Goal: Task Accomplishment & Management: Manage account settings

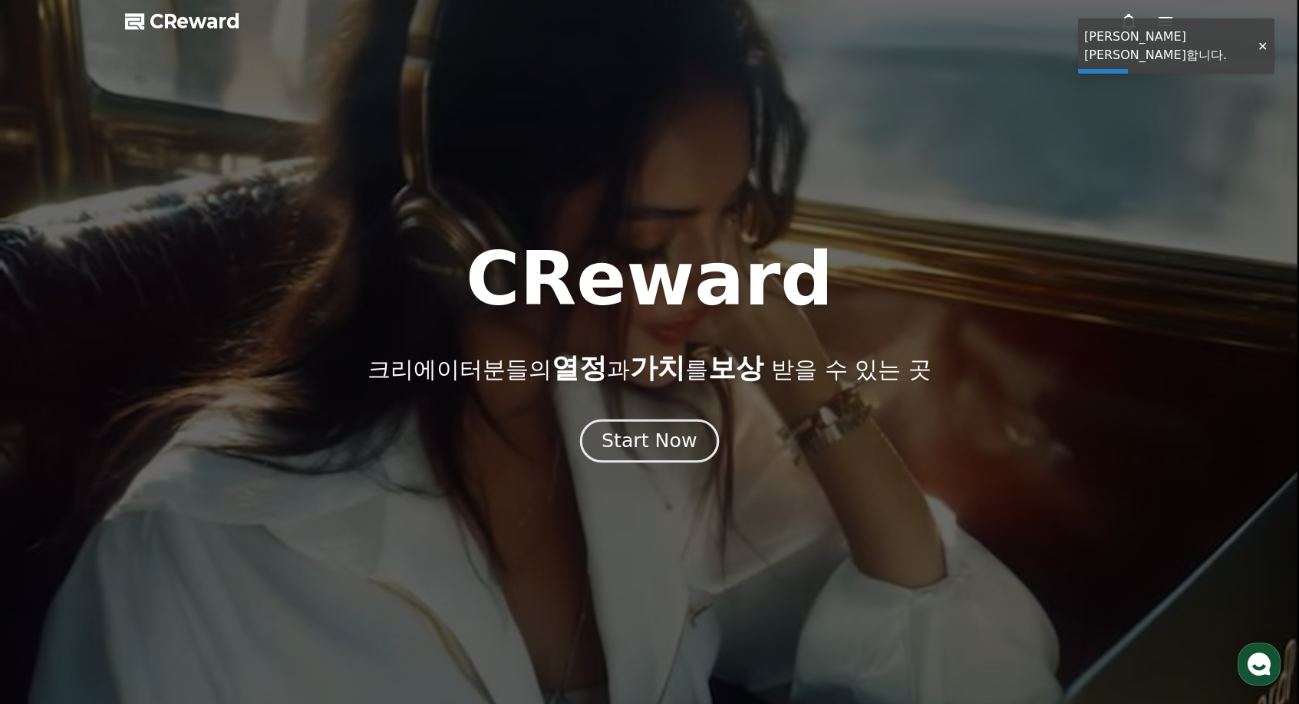
click at [693, 437] on button "Start Now" at bounding box center [649, 442] width 139 height 44
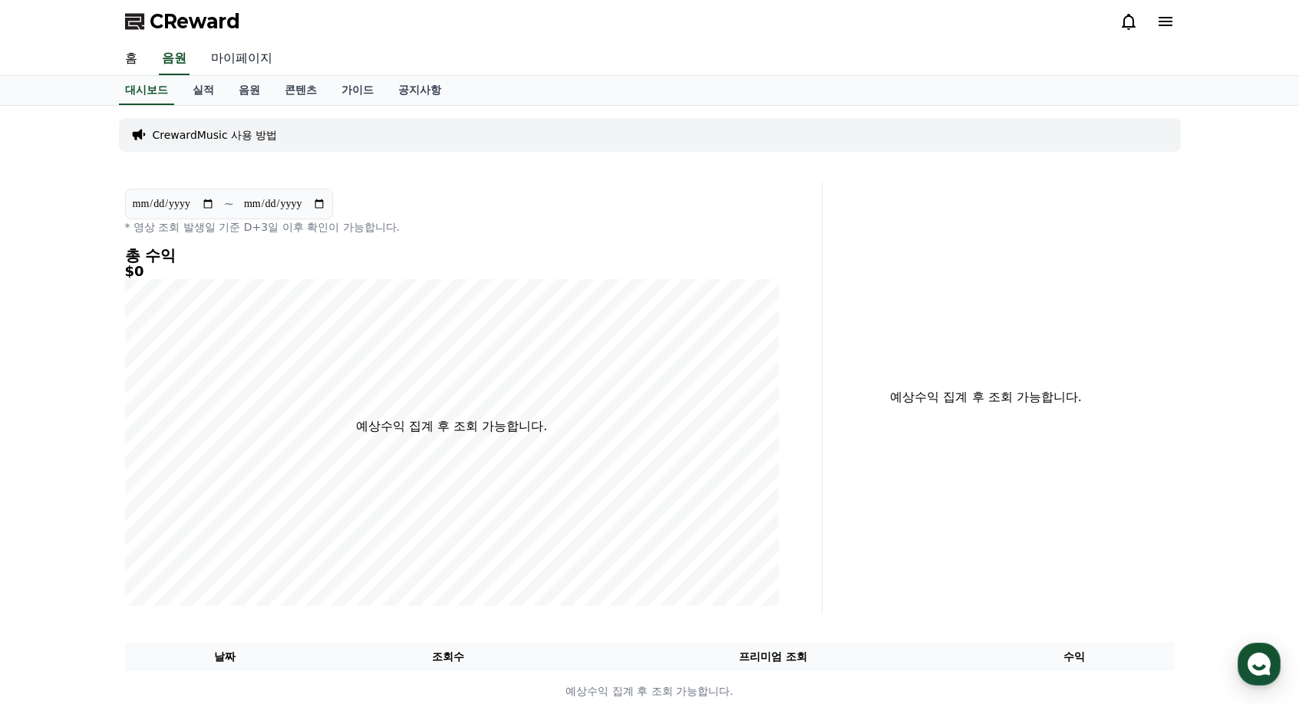
click at [256, 58] on link "마이페이지" at bounding box center [242, 59] width 86 height 32
select select "**********"
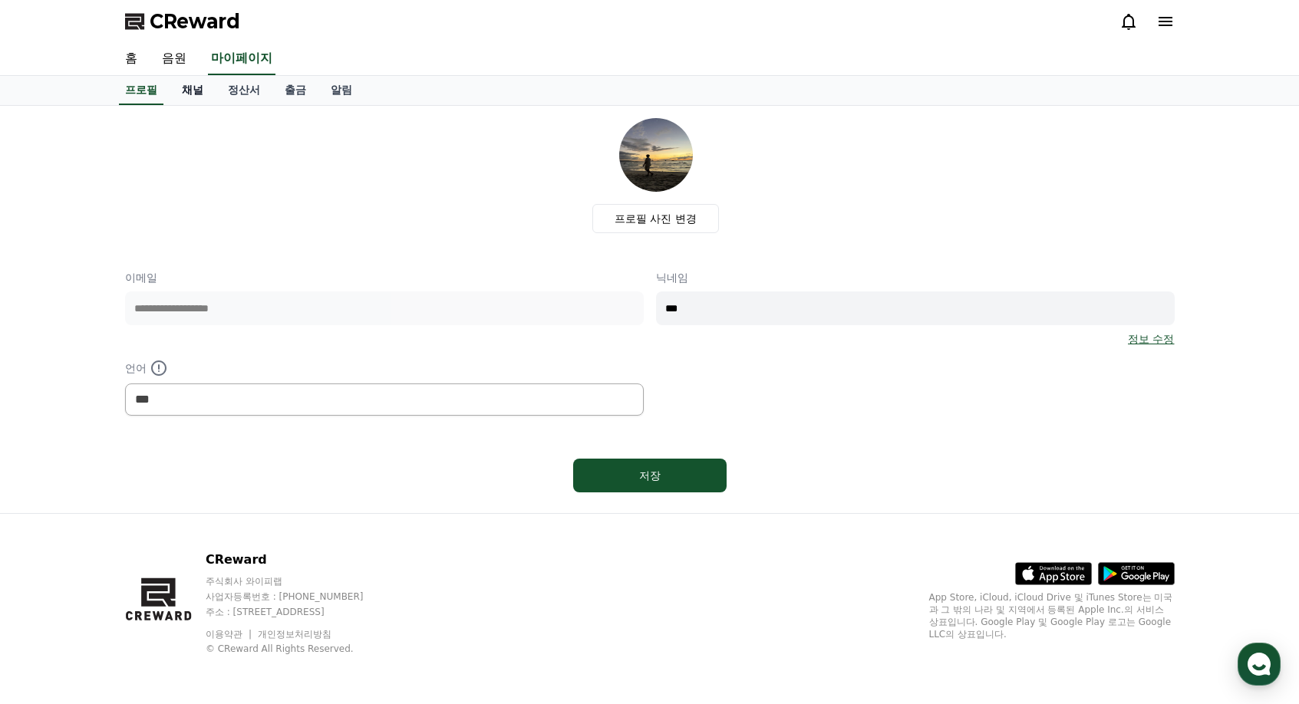
click at [188, 94] on link "채널" at bounding box center [193, 90] width 46 height 29
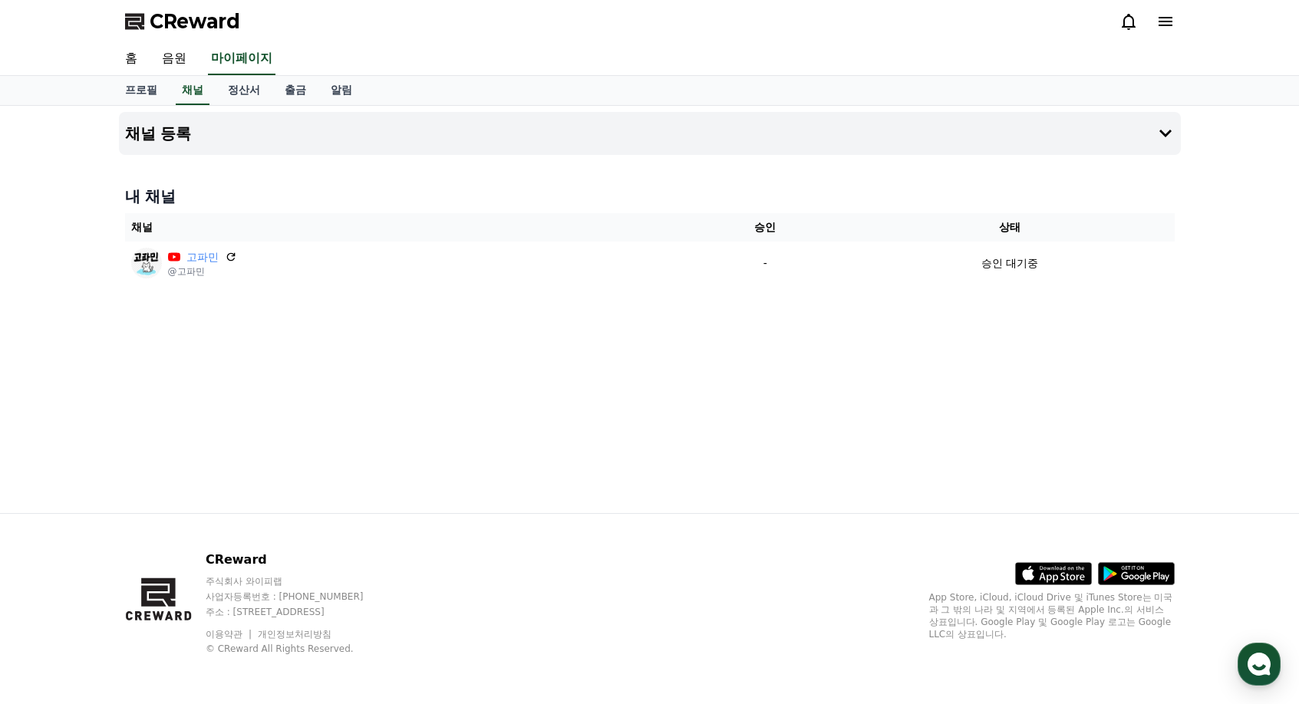
click at [423, 31] on div "CReward" at bounding box center [650, 21] width 1074 height 43
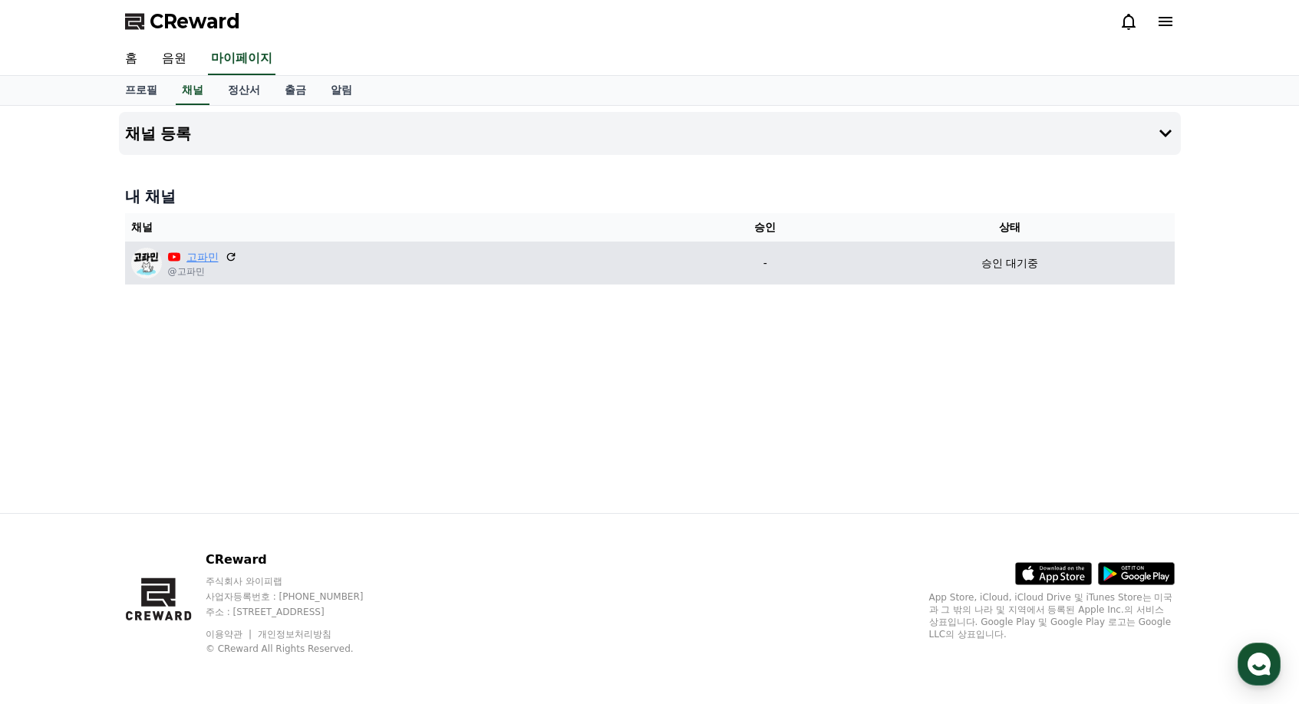
click at [194, 255] on link "고파민" at bounding box center [202, 257] width 32 height 16
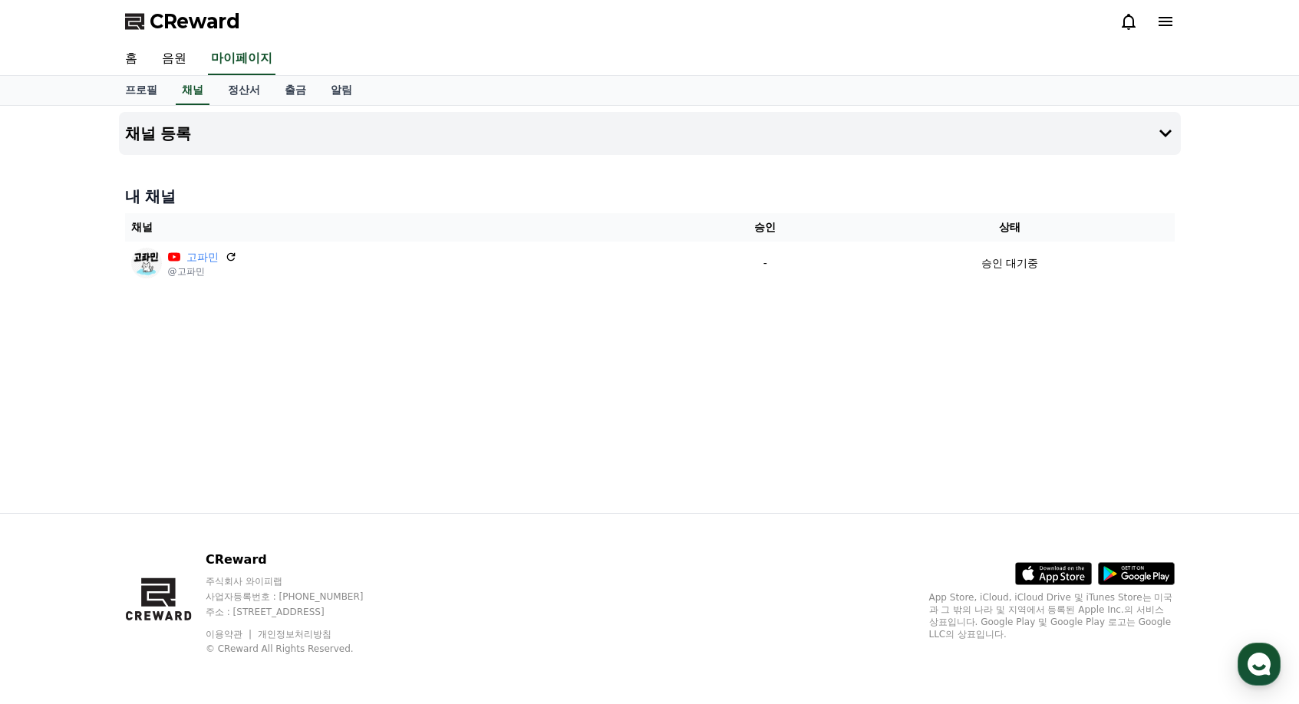
drag, startPoint x: 827, startPoint y: 443, endPoint x: 780, endPoint y: 460, distance: 49.8
click at [827, 443] on div "채널 등록 내 채널 채널 승인 상태 고파민 @고파민 - 승인 대기중" at bounding box center [650, 309] width 1074 height 407
